Goal: Task Accomplishment & Management: Use online tool/utility

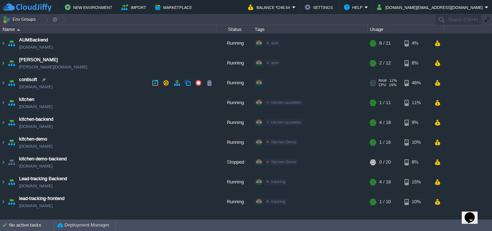
click at [35, 87] on link "[DOMAIN_NAME]" at bounding box center [36, 86] width 34 height 7
click at [0, 101] on table "AUMBackend [DOMAIN_NAME] Running aum Edit RAM 27% CPU 1% 8 / 21 4% aumtech [DOM…" at bounding box center [222, 123] width 445 height 178
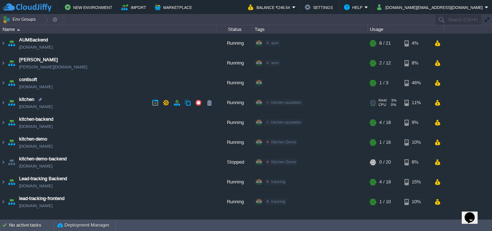
click at [6, 102] on img at bounding box center [11, 102] width 10 height 19
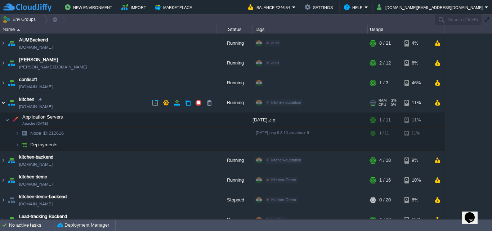
click at [1, 102] on img at bounding box center [3, 102] width 6 height 19
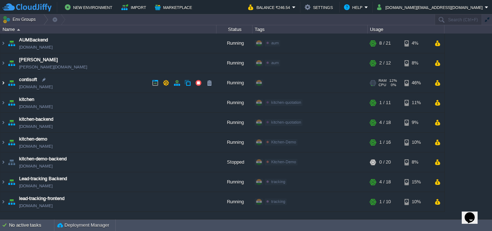
click at [3, 80] on img at bounding box center [3, 82] width 6 height 19
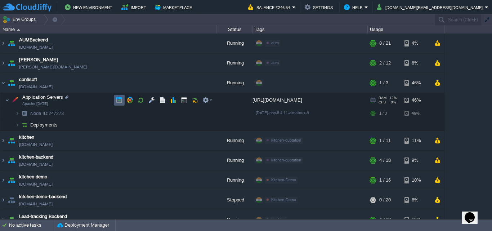
click at [119, 103] on button "button" at bounding box center [119, 100] width 6 height 6
click at [211, 98] on em at bounding box center [208, 100] width 10 height 6
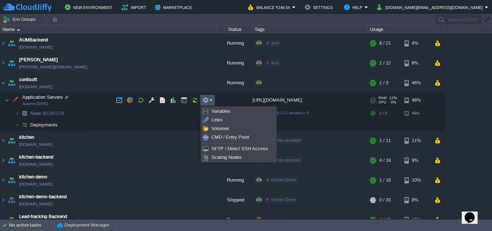
click at [211, 98] on em at bounding box center [208, 100] width 10 height 6
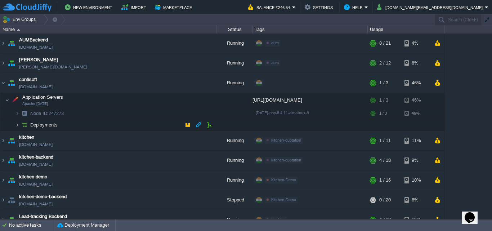
click at [19, 125] on img at bounding box center [17, 124] width 4 height 11
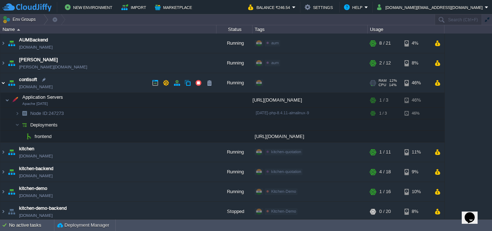
click at [4, 84] on img at bounding box center [3, 82] width 6 height 19
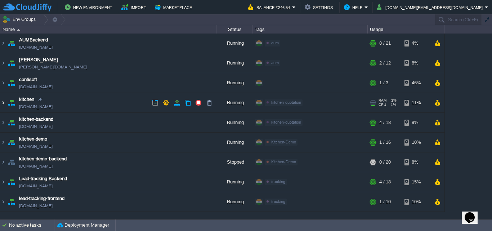
click at [2, 102] on img at bounding box center [3, 102] width 6 height 19
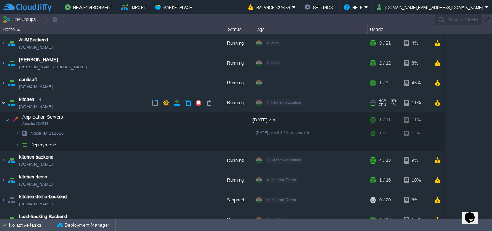
click at [2, 102] on img at bounding box center [3, 102] width 6 height 19
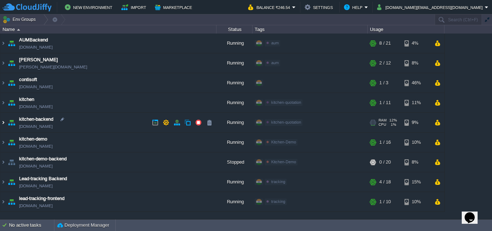
click at [5, 122] on img at bounding box center [3, 122] width 6 height 19
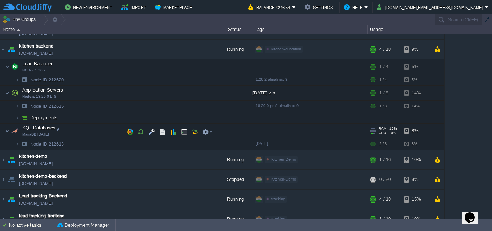
scroll to position [36, 0]
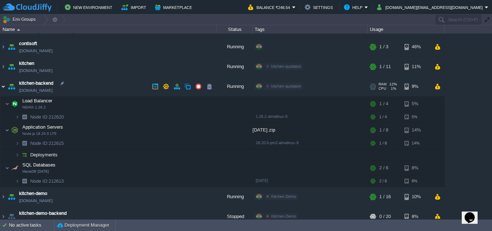
click at [1, 88] on img at bounding box center [3, 86] width 6 height 19
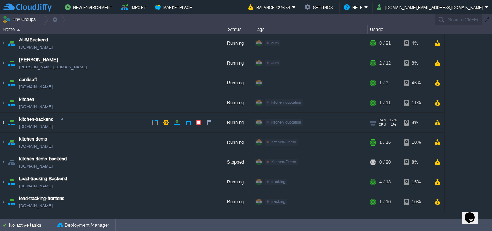
click at [5, 123] on img at bounding box center [3, 122] width 6 height 19
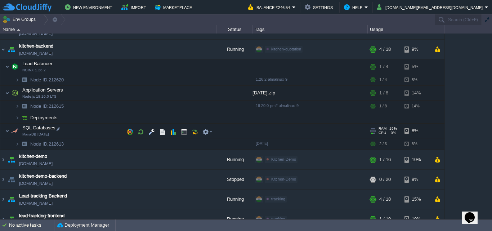
scroll to position [84, 0]
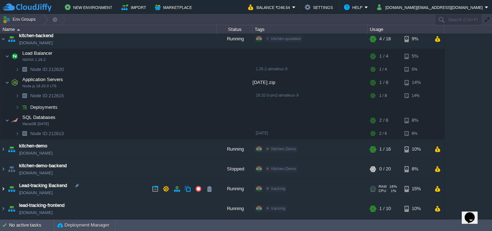
click at [5, 190] on img at bounding box center [3, 188] width 6 height 19
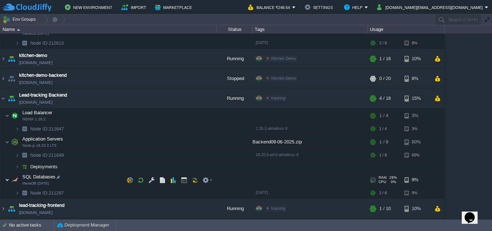
scroll to position [138, 0]
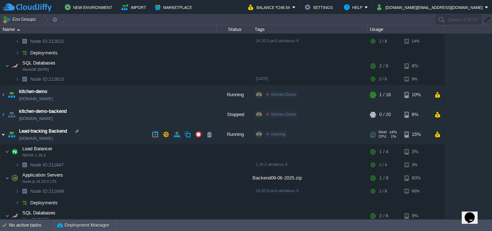
click at [1, 135] on img at bounding box center [3, 134] width 6 height 19
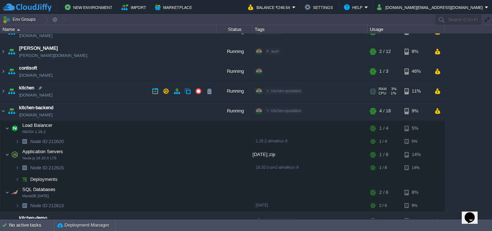
scroll to position [0, 0]
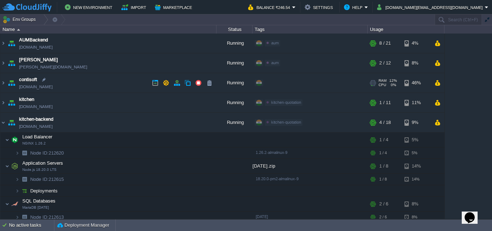
click at [34, 88] on link "[DOMAIN_NAME]" at bounding box center [36, 86] width 34 height 7
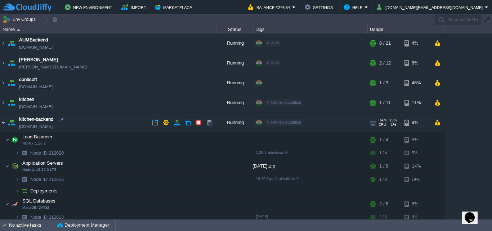
click at [5, 123] on img at bounding box center [3, 122] width 6 height 19
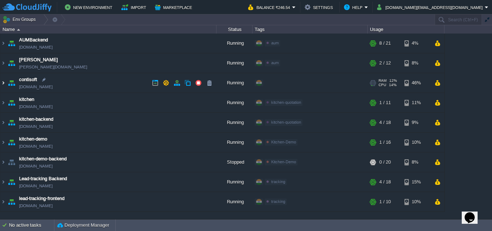
click at [4, 83] on img at bounding box center [3, 82] width 6 height 19
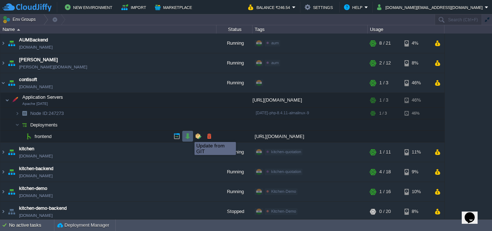
click at [189, 136] on button "button" at bounding box center [188, 136] width 6 height 6
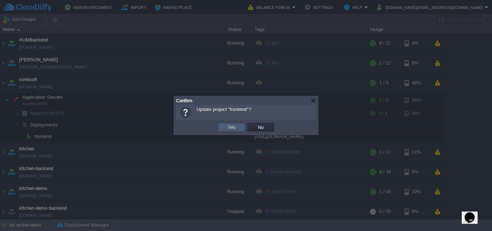
click at [226, 129] on button "Yes" at bounding box center [232, 127] width 12 height 6
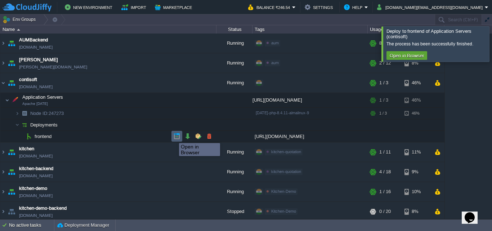
click at [179, 137] on button "button" at bounding box center [177, 136] width 6 height 6
click at [207, 136] on button "button" at bounding box center [209, 136] width 6 height 6
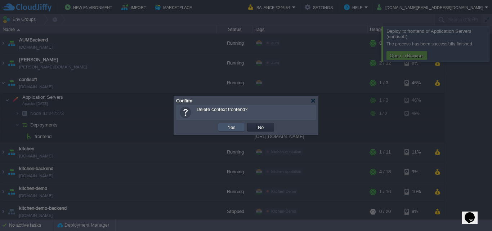
click at [231, 129] on button "Yes" at bounding box center [232, 127] width 12 height 6
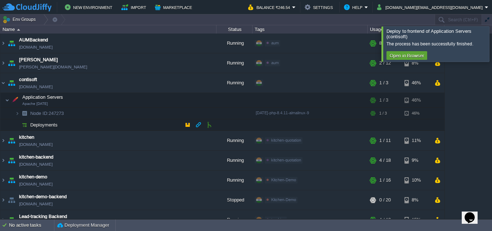
click at [208, 125] on button "button" at bounding box center [209, 124] width 6 height 6
click at [210, 127] on button "button" at bounding box center [209, 124] width 6 height 6
click at [210, 125] on button "button" at bounding box center [209, 124] width 6 height 6
click at [209, 127] on button "button" at bounding box center [209, 124] width 6 height 6
click at [492, 37] on div at bounding box center [501, 43] width 0 height 35
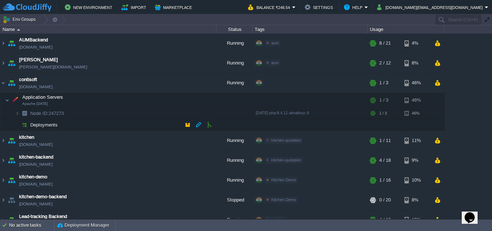
click at [208, 125] on button "button" at bounding box center [209, 124] width 6 height 6
click at [209, 126] on button "button" at bounding box center [209, 124] width 6 height 6
click at [189, 127] on button "button" at bounding box center [188, 124] width 6 height 6
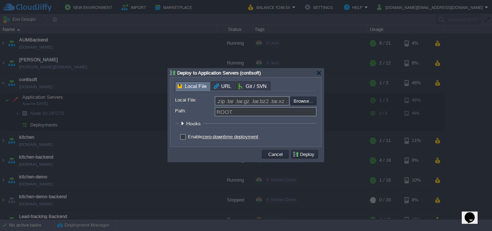
click at [252, 84] on span "Git / SVN" at bounding box center [253, 86] width 28 height 9
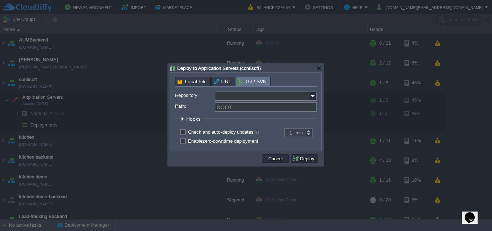
click at [240, 96] on input "Repository:" at bounding box center [262, 96] width 95 height 9
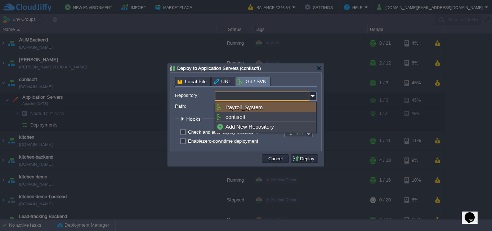
click at [249, 107] on div "Payroll_System" at bounding box center [266, 107] width 101 height 10
type input "Payroll_System"
type input "main"
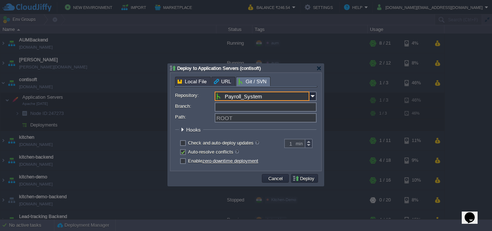
click at [234, 107] on input "Branch:" at bounding box center [266, 106] width 102 height 9
type input "main"
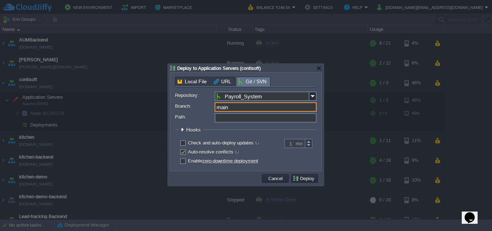
click at [238, 119] on input "Path:" at bounding box center [266, 117] width 102 height 9
type input "r"
type input "ROOT"
click at [299, 179] on button "Deploy" at bounding box center [305, 178] width 24 height 6
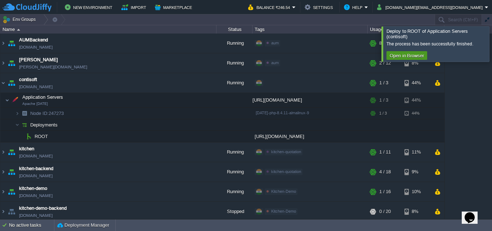
click at [406, 55] on button "Open in Browser" at bounding box center [407, 55] width 39 height 6
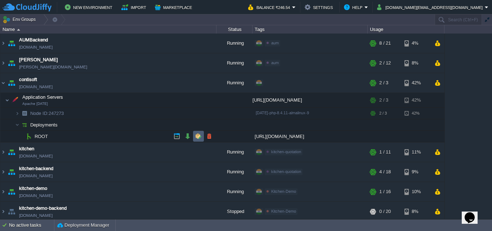
click at [195, 134] on button "button" at bounding box center [198, 136] width 6 height 6
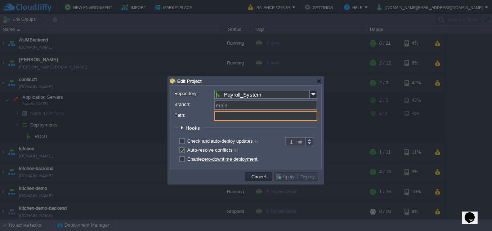
click at [234, 117] on input "Path:" at bounding box center [265, 115] width 103 height 9
type input "F"
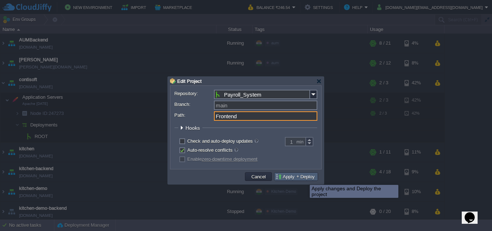
type input "Frontend"
click at [305, 178] on button "Deploy" at bounding box center [308, 176] width 19 height 6
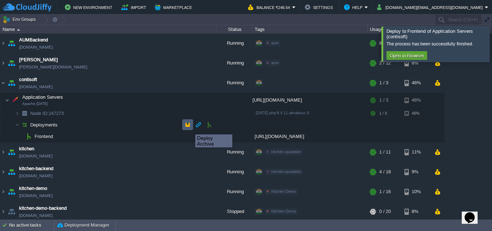
click at [186, 127] on button "button" at bounding box center [188, 124] width 6 height 6
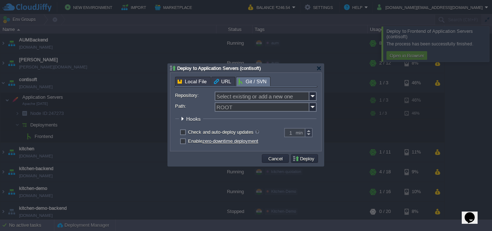
click at [258, 85] on span "Git / SVN" at bounding box center [253, 81] width 28 height 9
click at [237, 96] on input "Repository:" at bounding box center [262, 96] width 95 height 9
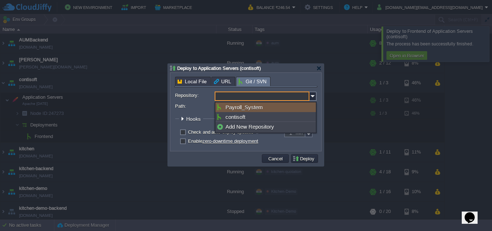
click at [243, 106] on div "Payroll_System" at bounding box center [266, 107] width 101 height 10
type input "Payroll_System"
type input "main"
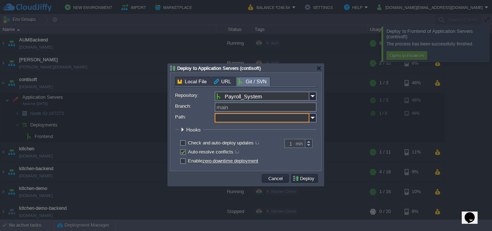
click at [232, 118] on input "Path:" at bounding box center [262, 117] width 95 height 9
type input "b"
type input "Backend"
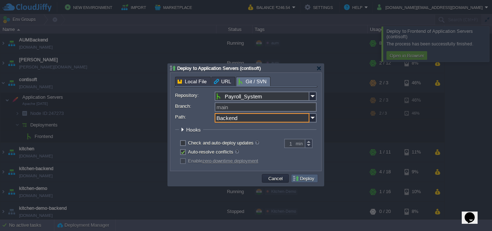
click at [308, 180] on button "Deploy" at bounding box center [305, 178] width 24 height 6
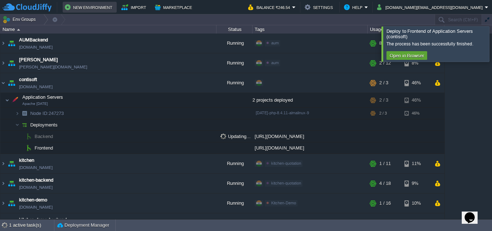
click at [71, 8] on button "New Environment" at bounding box center [90, 7] width 50 height 9
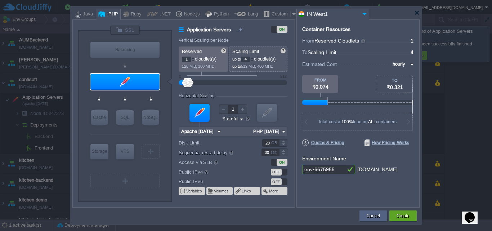
type input "MariaDB 12.0.2"
click at [368, 215] on button "Cancel" at bounding box center [373, 215] width 13 height 7
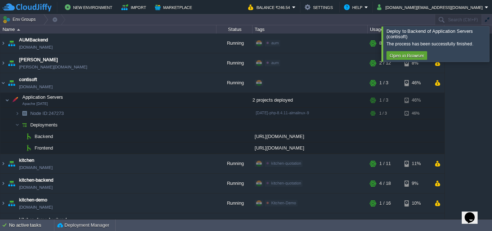
click at [492, 41] on div at bounding box center [501, 43] width 0 height 35
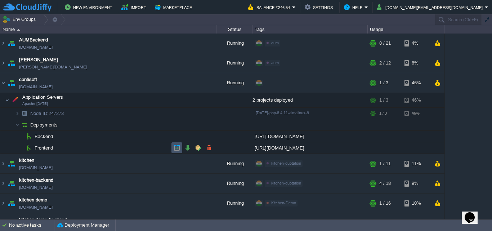
click at [174, 147] on button "button" at bounding box center [177, 148] width 6 height 6
click at [2, 83] on img at bounding box center [3, 82] width 6 height 19
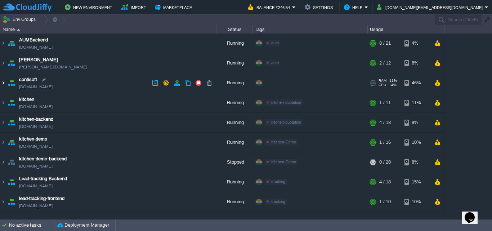
click at [3, 81] on img at bounding box center [3, 82] width 6 height 19
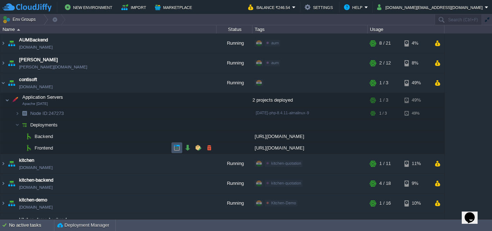
click at [176, 149] on button "button" at bounding box center [177, 148] width 6 height 6
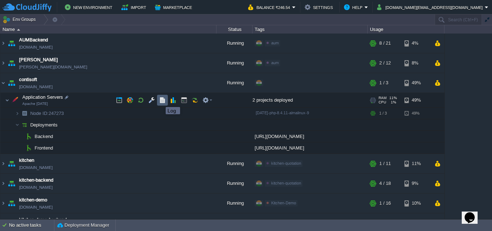
click at [164, 101] on button "button" at bounding box center [162, 100] width 6 height 6
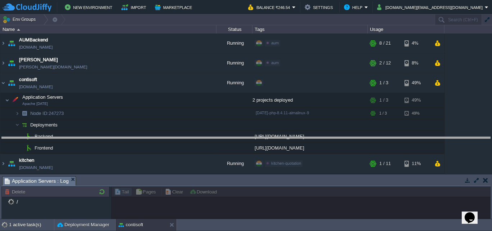
drag, startPoint x: 183, startPoint y: 180, endPoint x: 191, endPoint y: 140, distance: 40.2
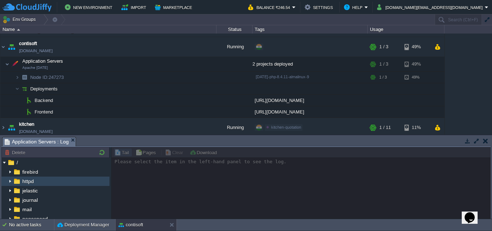
click at [11, 181] on img at bounding box center [10, 181] width 6 height 9
click at [9, 182] on img at bounding box center [10, 181] width 6 height 9
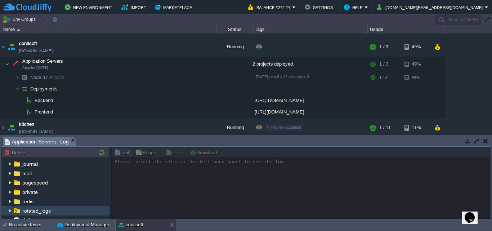
scroll to position [72, 0]
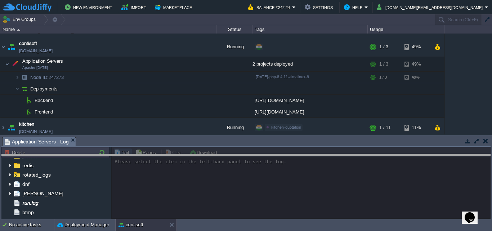
drag, startPoint x: 319, startPoint y: 142, endPoint x: 320, endPoint y: 160, distance: 18.0
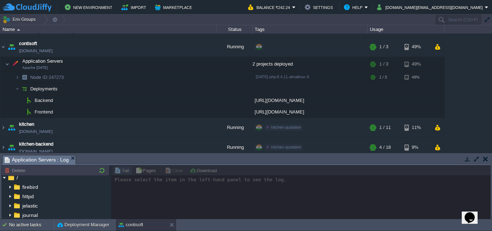
scroll to position [0, 0]
click at [3, 181] on img at bounding box center [4, 180] width 6 height 9
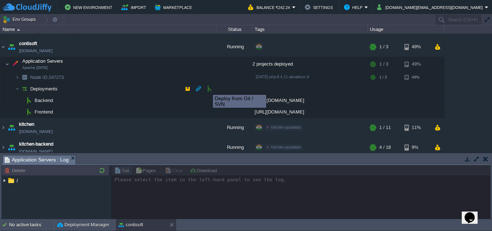
click at [208, 89] on button "button" at bounding box center [209, 88] width 6 height 6
click at [184, 89] on td at bounding box center [187, 88] width 11 height 11
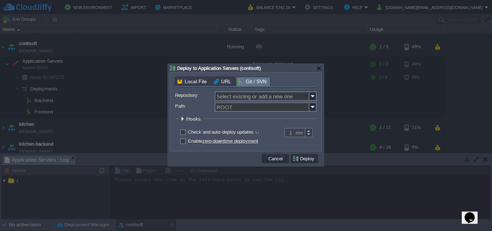
click at [260, 86] on span "Git / SVN" at bounding box center [253, 81] width 28 height 9
click at [193, 82] on div "Local File" at bounding box center [193, 81] width 36 height 9
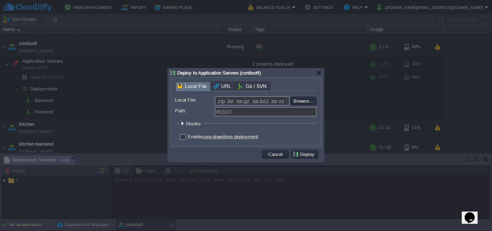
click at [239, 102] on input ".zip .tar .tar.gz .tar.bz2 .tar.xz .tar.lzma .tar.Z .tgz .tbz .taz .tlz .txz .g…" at bounding box center [252, 100] width 75 height 9
click at [318, 72] on div at bounding box center [319, 72] width 5 height 5
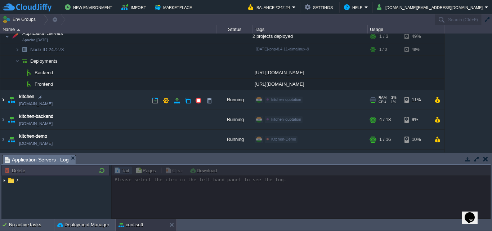
scroll to position [72, 0]
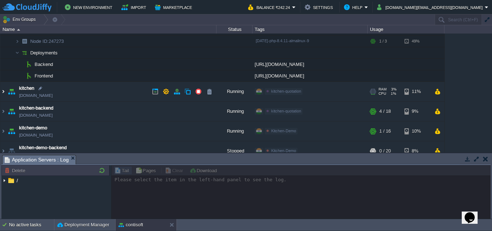
click at [0, 89] on img at bounding box center [3, 91] width 6 height 19
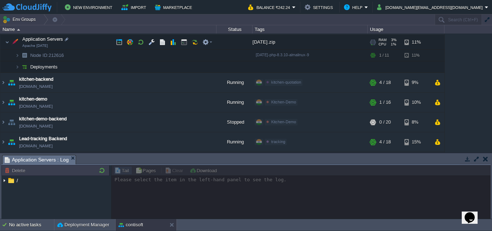
scroll to position [122, 0]
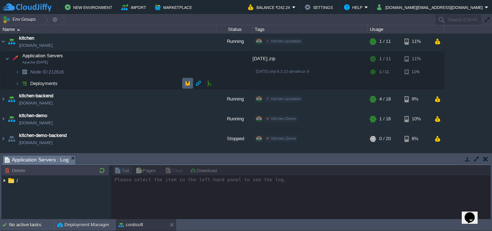
click at [185, 80] on td at bounding box center [187, 83] width 11 height 11
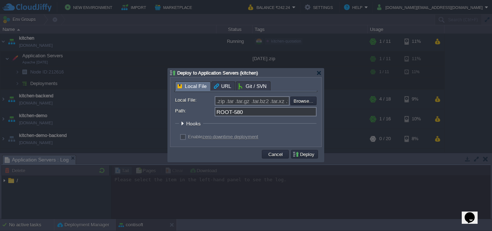
click at [254, 83] on span "Git / SVN" at bounding box center [253, 86] width 28 height 9
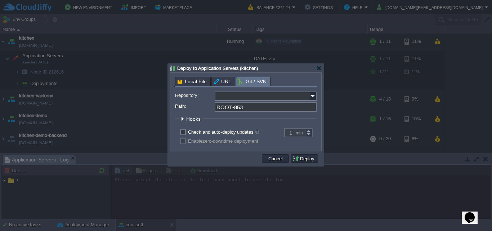
click at [246, 95] on input "Repository:" at bounding box center [262, 96] width 95 height 9
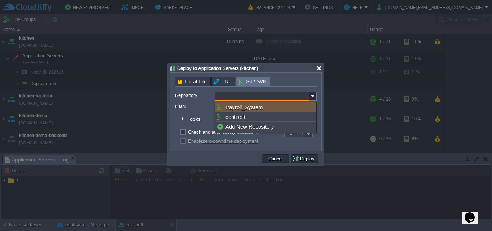
type input "Select existing or add a new one"
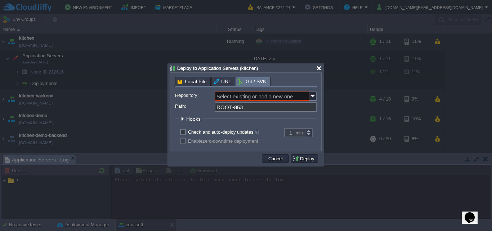
click at [319, 69] on div at bounding box center [319, 68] width 5 height 5
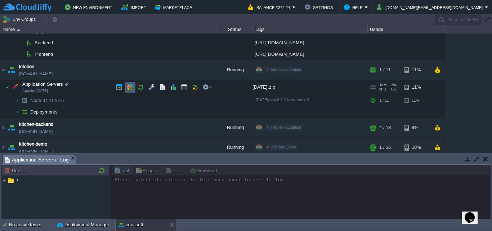
scroll to position [50, 0]
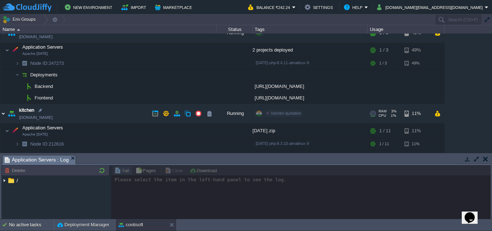
click at [2, 112] on img at bounding box center [3, 113] width 6 height 19
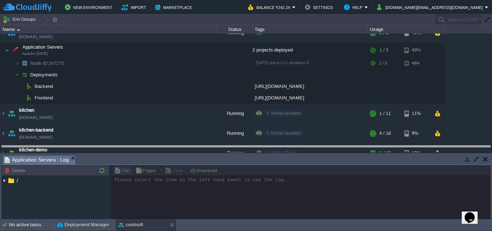
drag, startPoint x: 200, startPoint y: 157, endPoint x: 203, endPoint y: 148, distance: 9.8
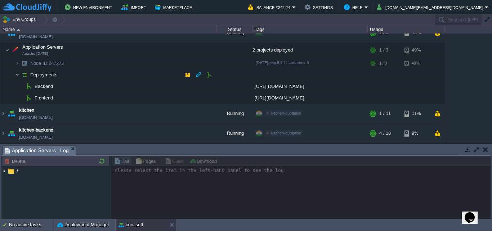
click at [16, 74] on img at bounding box center [17, 74] width 4 height 11
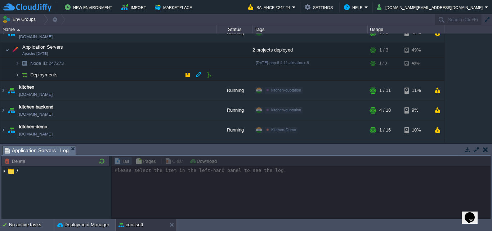
click at [16, 74] on img at bounding box center [17, 74] width 4 height 11
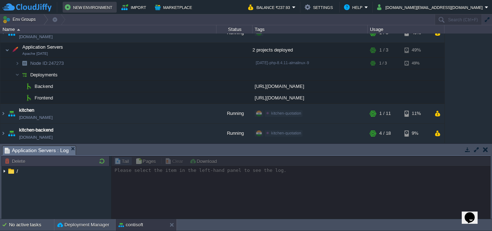
click at [87, 10] on button "New Environment" at bounding box center [90, 7] width 50 height 9
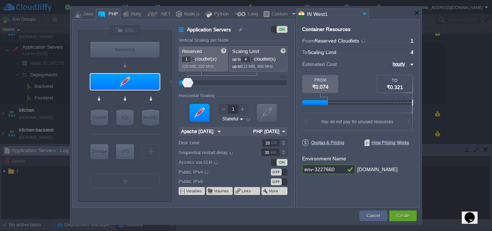
drag, startPoint x: 336, startPoint y: 171, endPoint x: 298, endPoint y: 163, distance: 38.7
click at [298, 163] on div "Container Resources From Reserved Cloudlets ... = 1 not added To Scaling Limit …" at bounding box center [358, 113] width 123 height 188
click at [419, 12] on div at bounding box center [417, 12] width 5 height 5
